Goal: Task Accomplishment & Management: Manage account settings

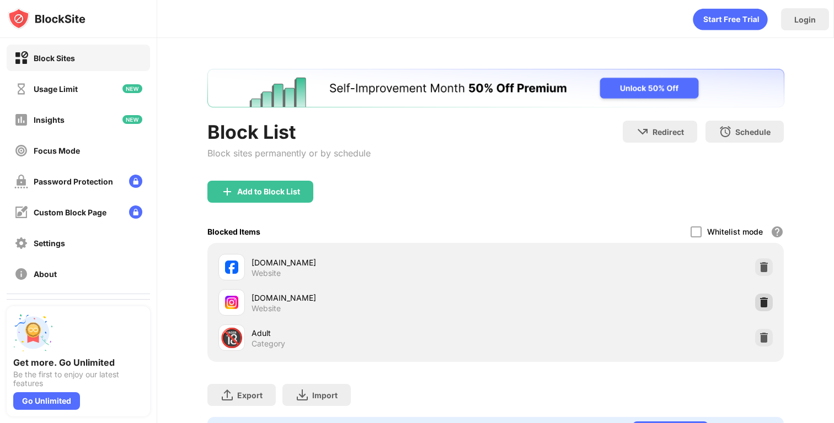
click at [767, 302] on img at bounding box center [763, 302] width 11 height 11
